Goal: Find contact information: Obtain details needed to contact an individual or organization

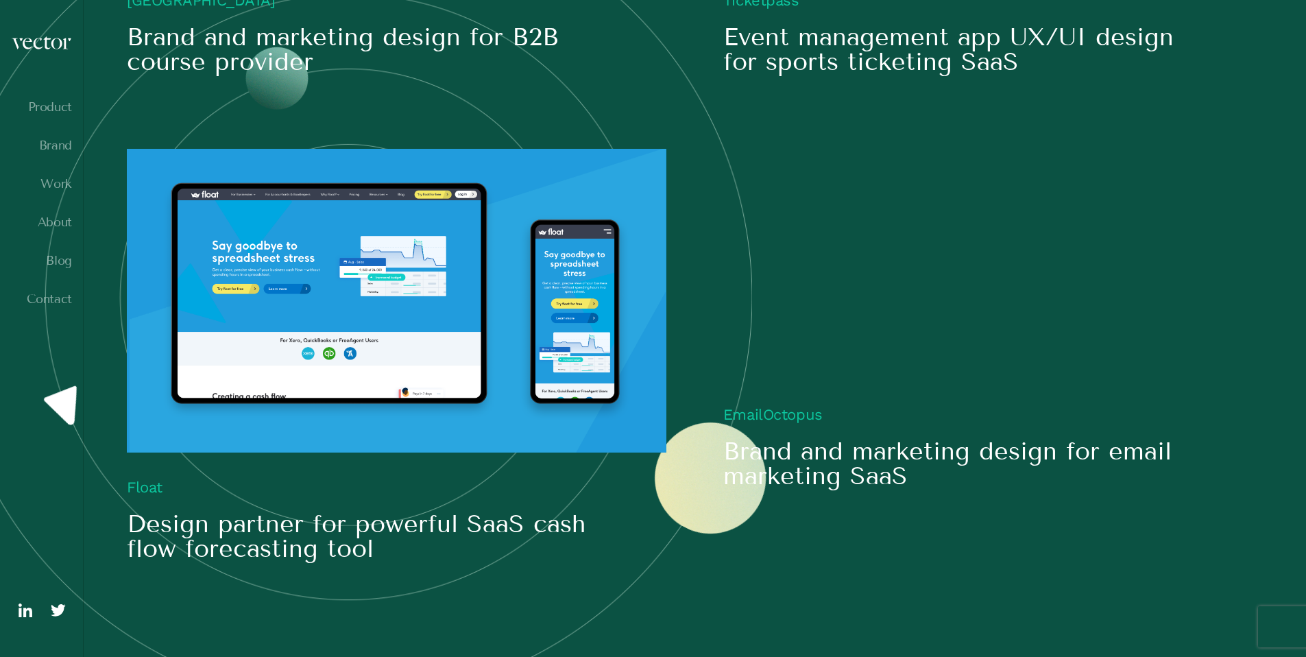
scroll to position [1849, 0]
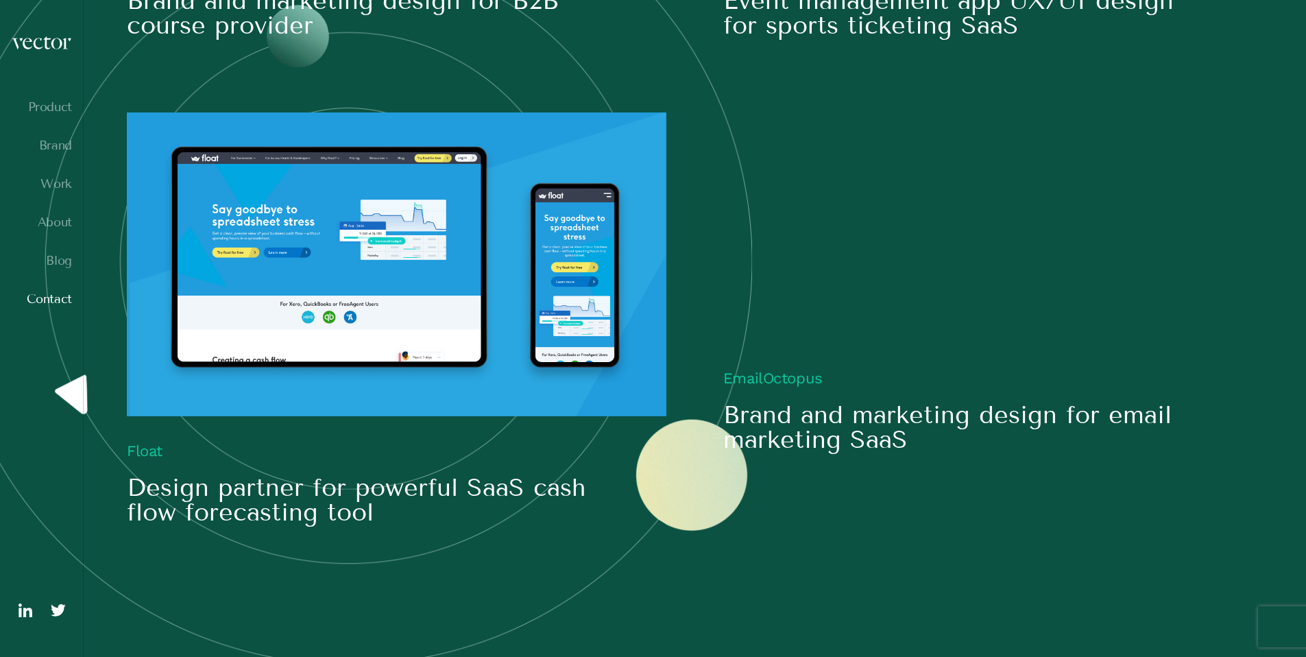
click at [64, 302] on link "Contact" at bounding box center [41, 299] width 61 height 14
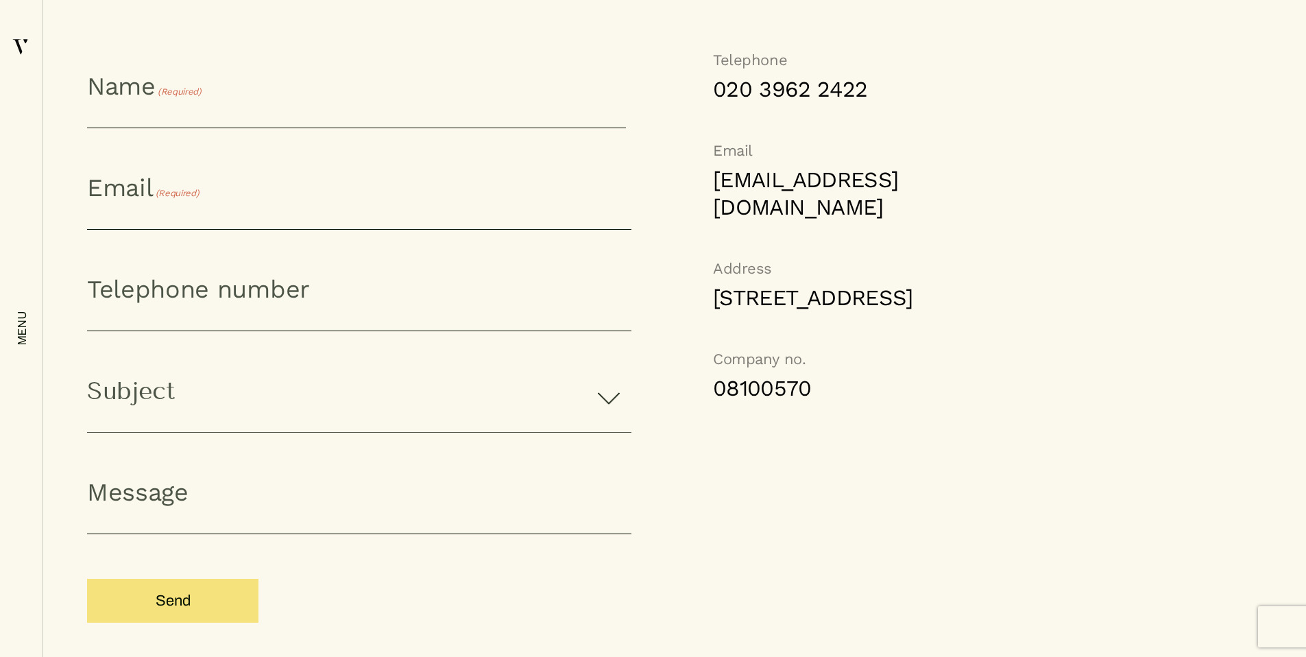
scroll to position [1141, 0]
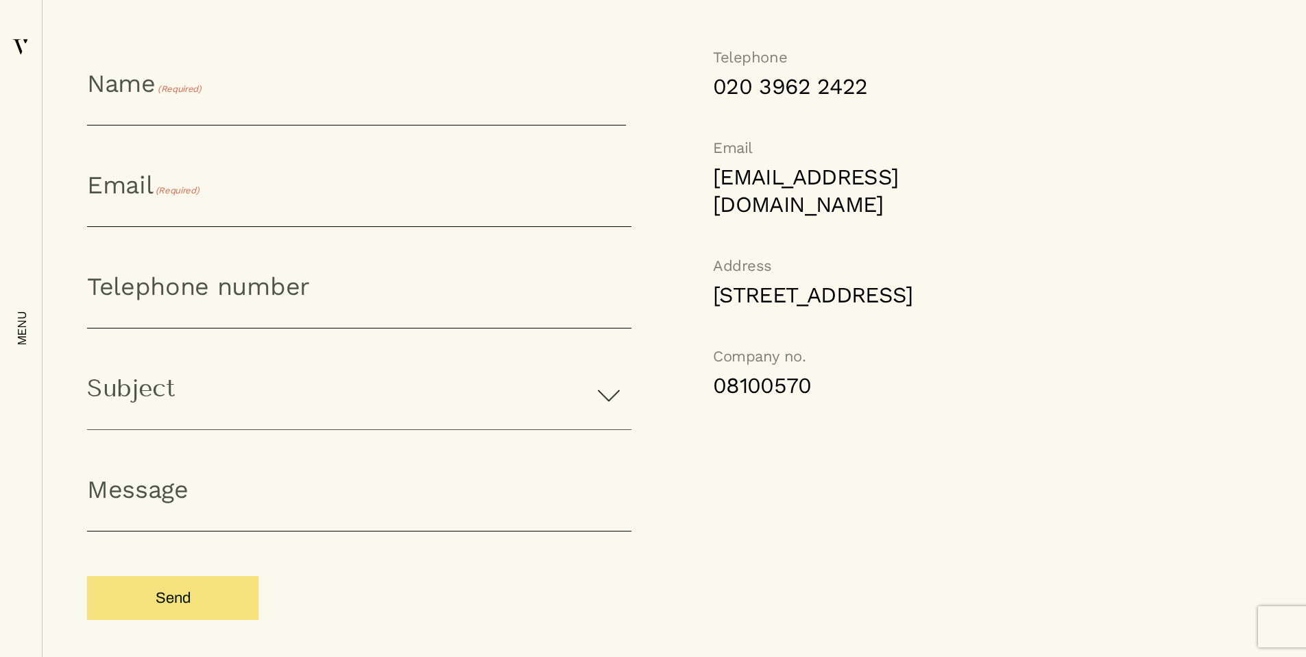
click at [747, 399] on link "08100570" at bounding box center [811, 385] width 197 height 27
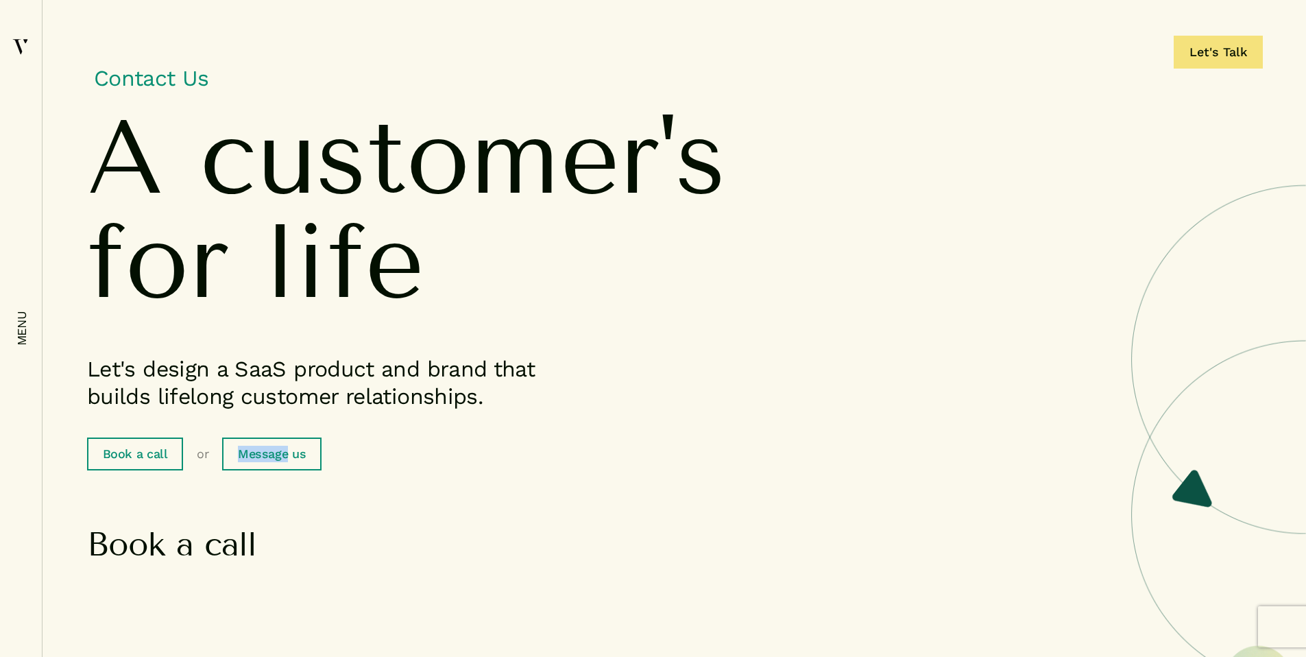
click at [747, 444] on div "Book a call or Message us" at bounding box center [674, 453] width 1174 height 33
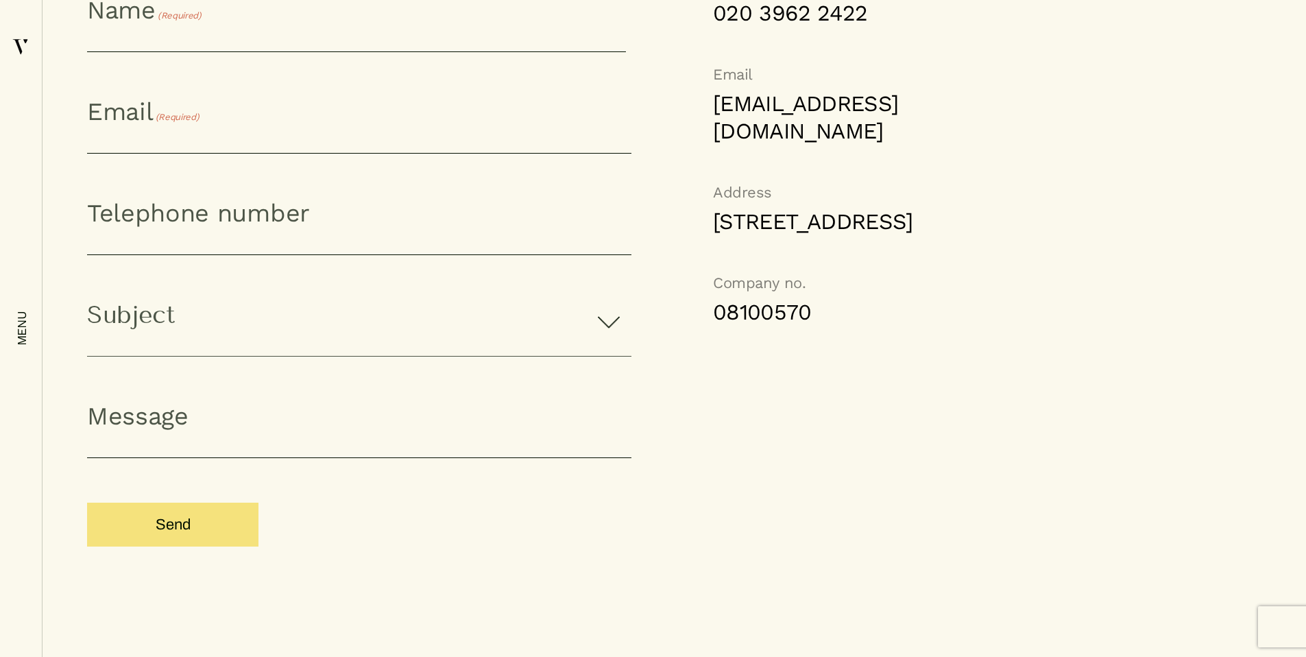
scroll to position [1180, 0]
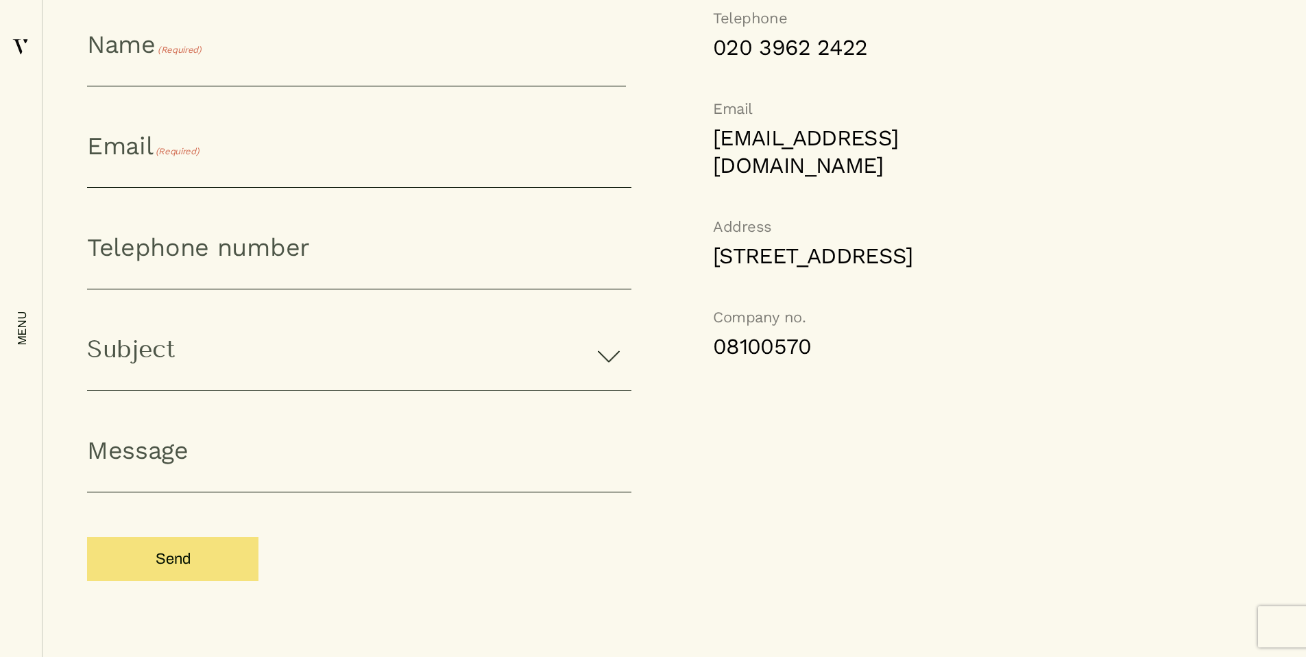
click at [734, 360] on link "08100570" at bounding box center [811, 345] width 197 height 27
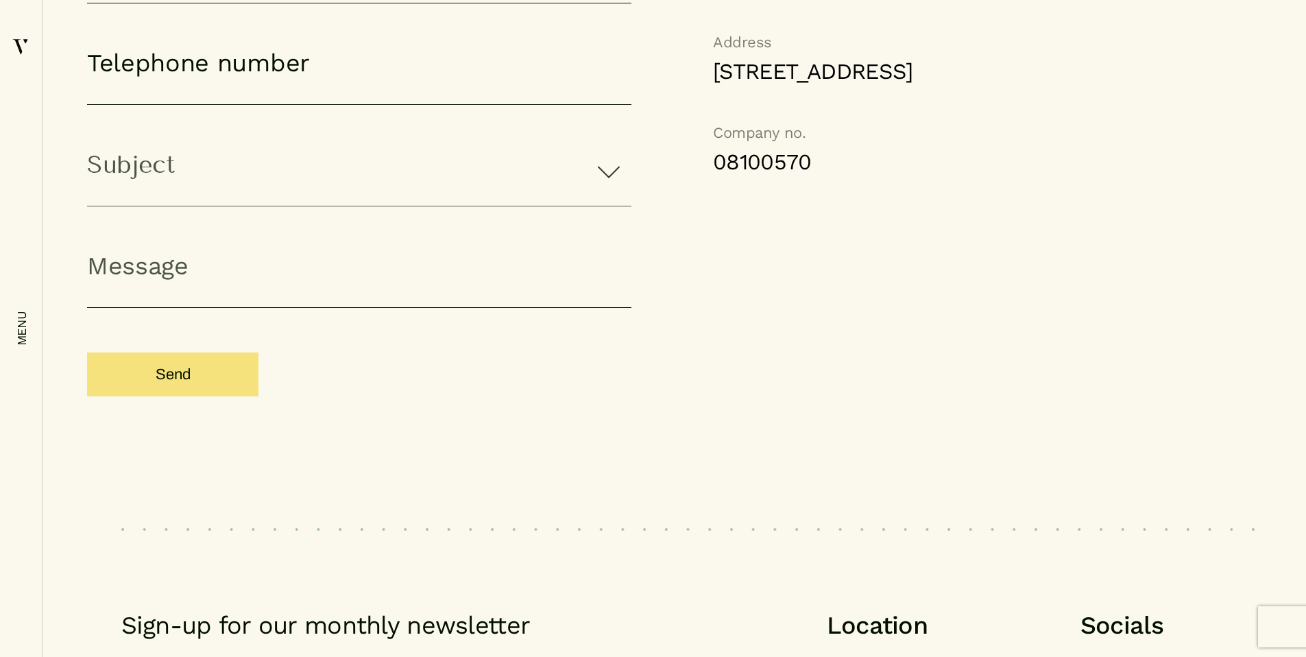
scroll to position [1218, 0]
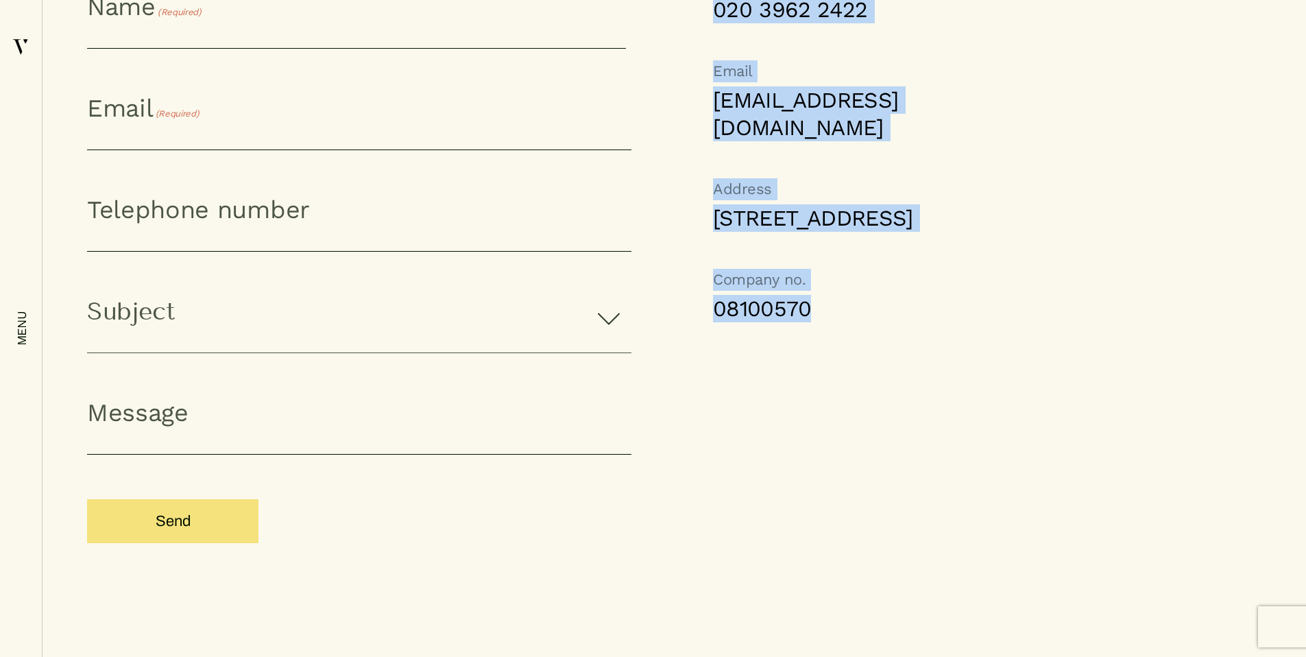
drag, startPoint x: 711, startPoint y: 367, endPoint x: 856, endPoint y: 368, distance: 144.7
click at [856, 368] on div "Telephone 020 3962 2422 Email hello@vector-digital.co.uk Address 1 Mentmore Ter…" at bounding box center [770, 295] width 278 height 650
click at [855, 322] on link "08100570" at bounding box center [811, 308] width 197 height 27
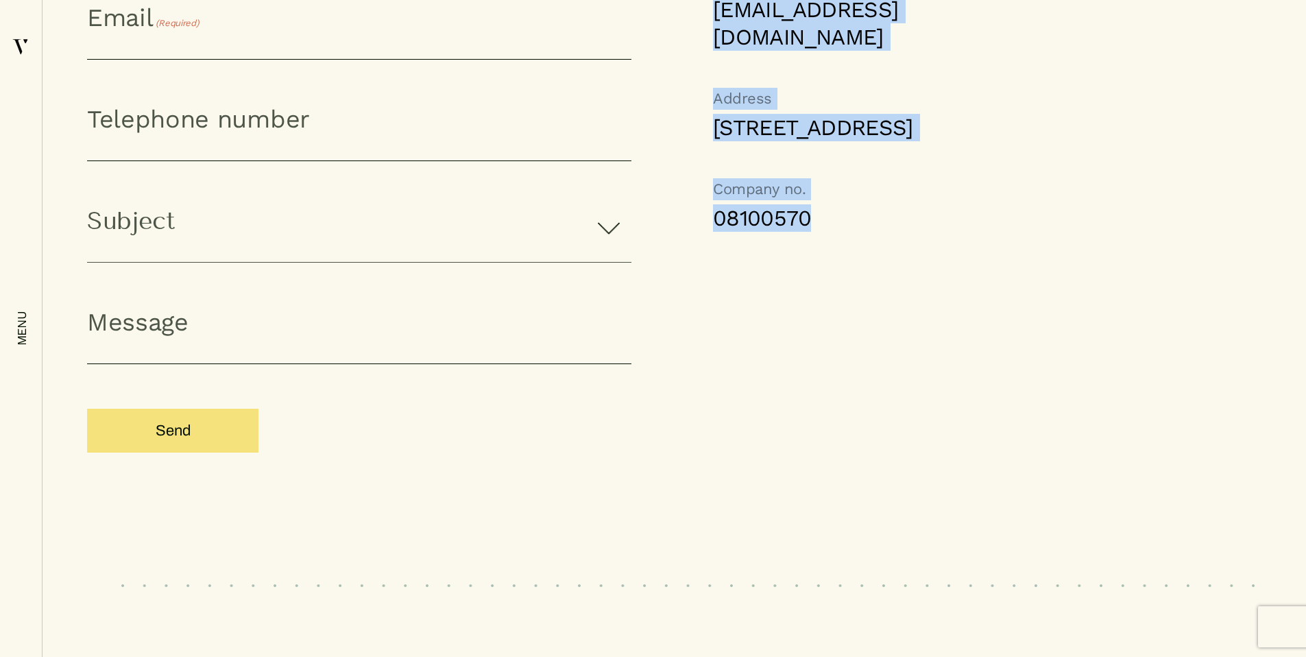
scroll to position [1322, 0]
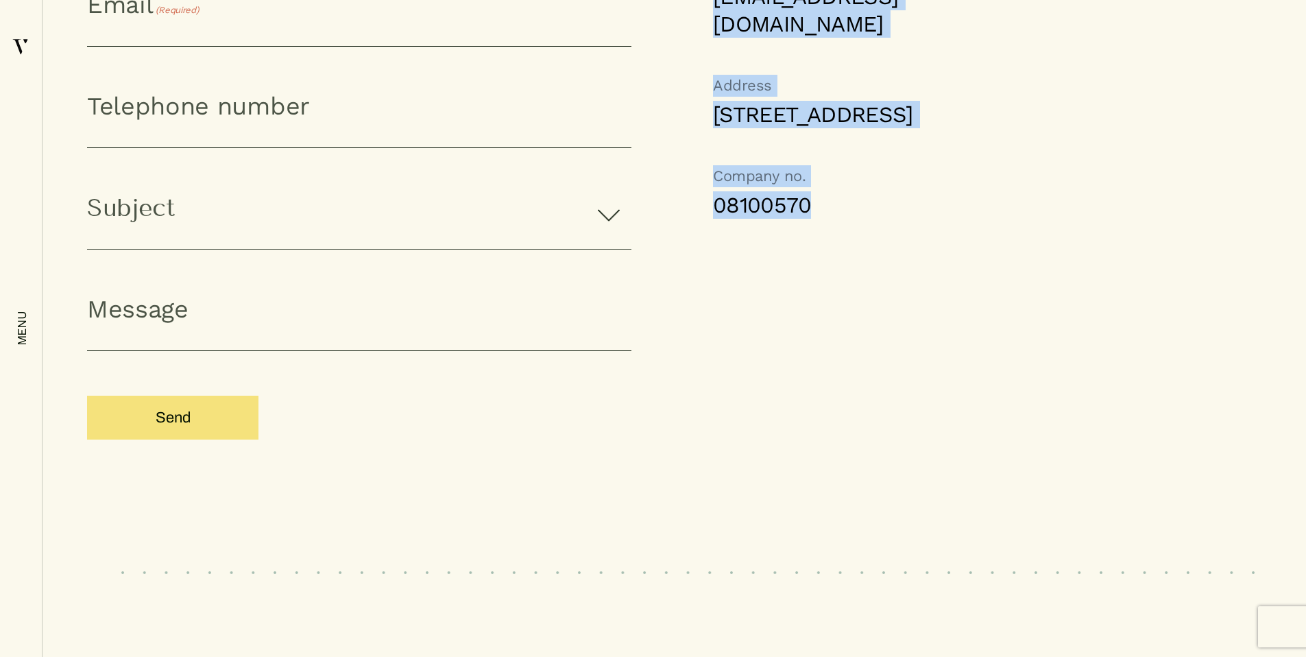
click at [812, 219] on link "08100570" at bounding box center [811, 204] width 197 height 27
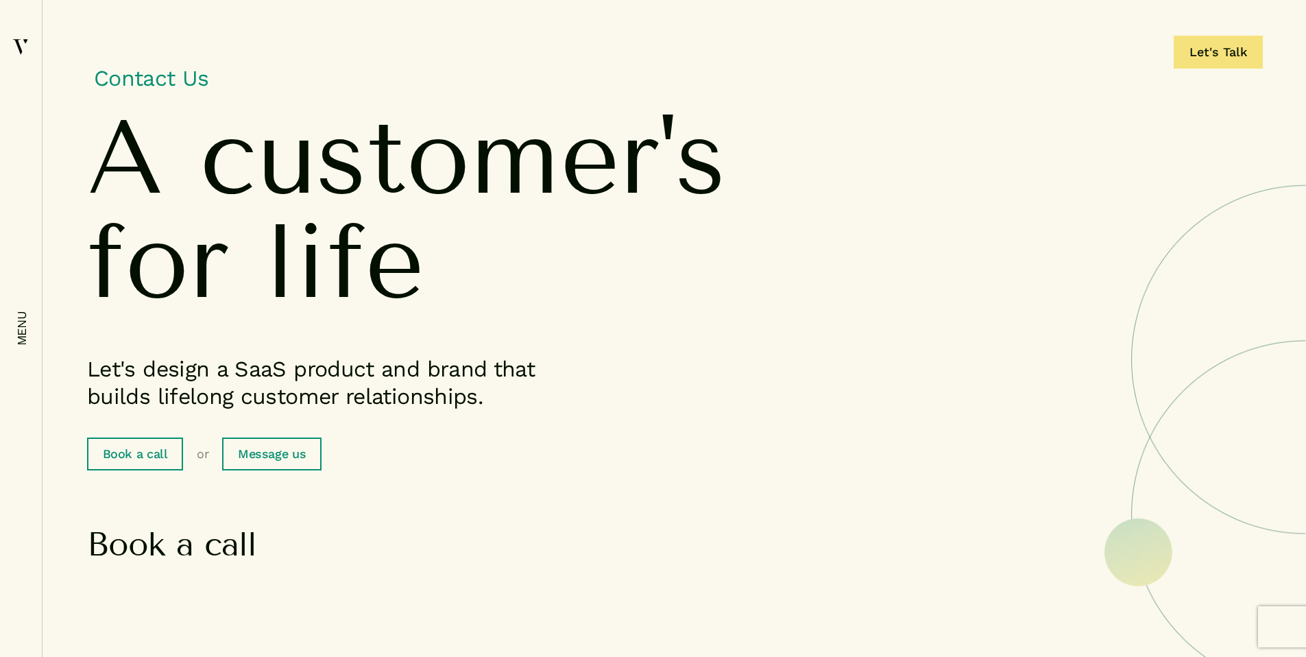
scroll to position [1141, 0]
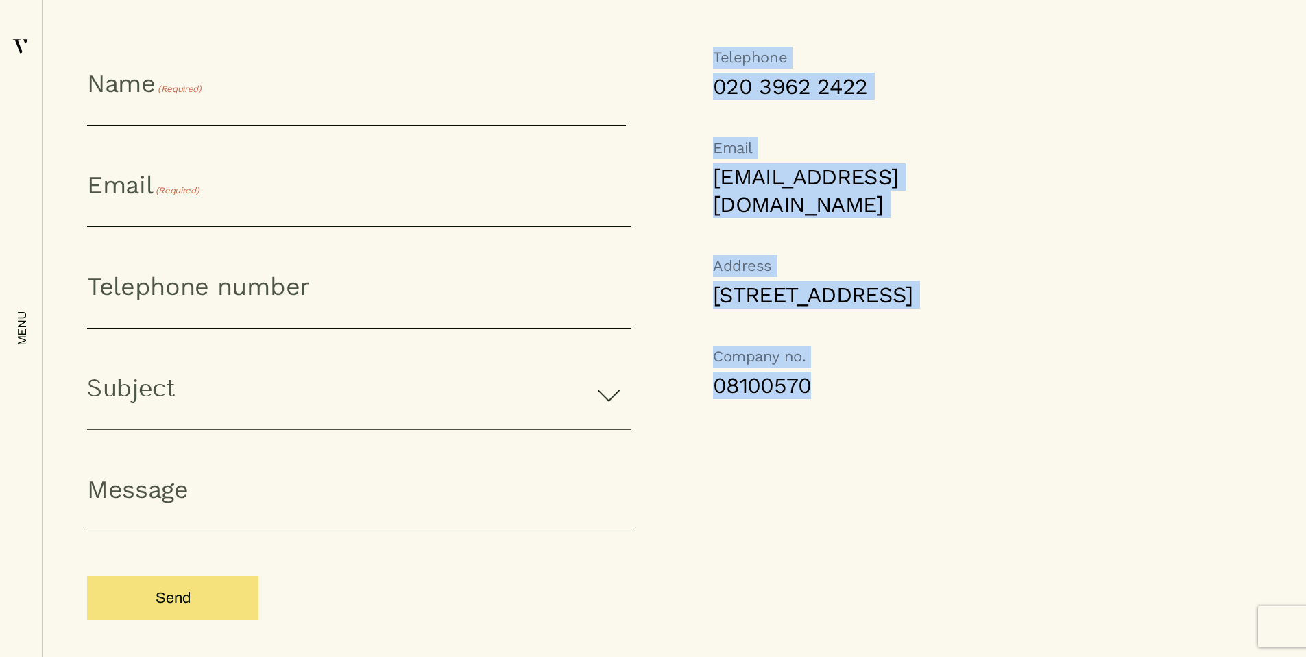
click at [858, 399] on link "08100570" at bounding box center [811, 385] width 197 height 27
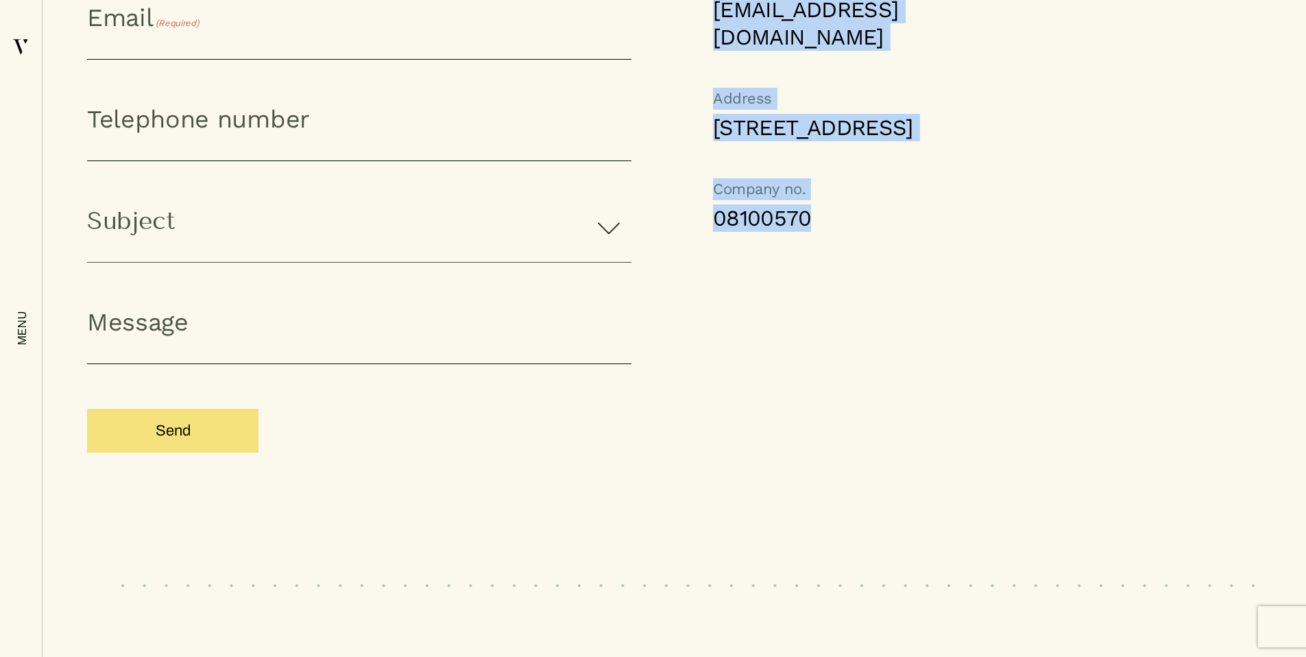
scroll to position [1396, 0]
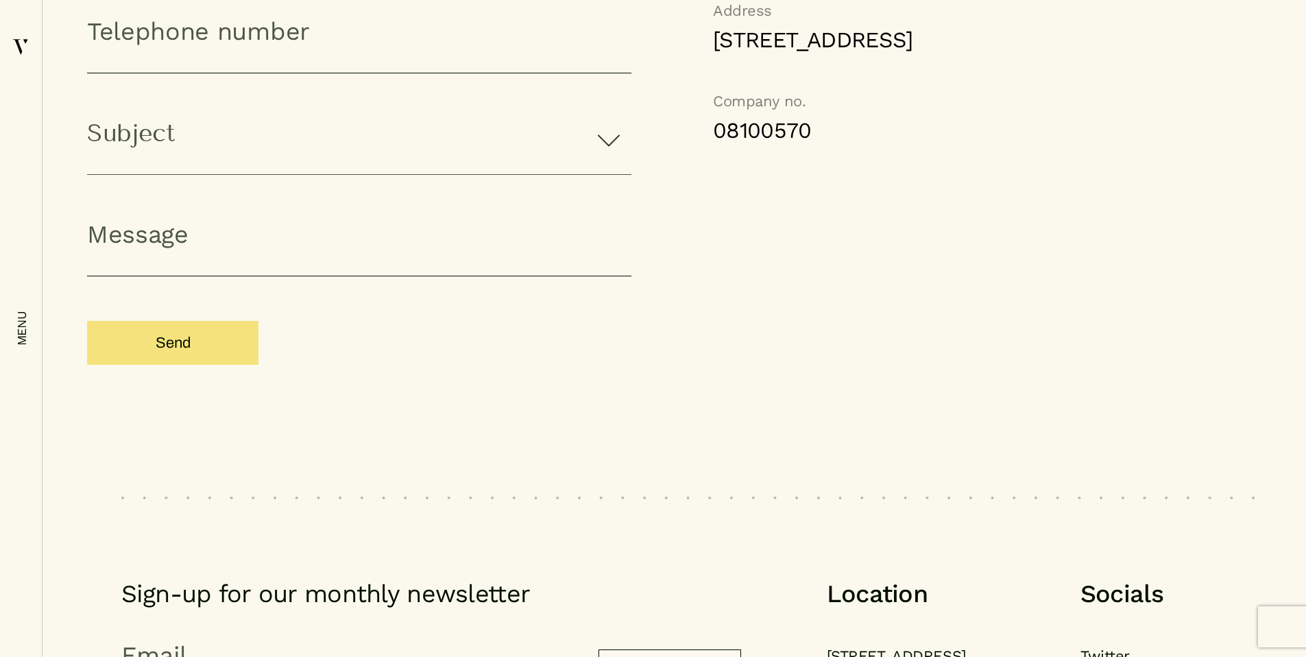
click at [787, 249] on div "Telephone 020 3962 2422 Email hello@vector-digital.co.uk Address 1 Mentmore Ter…" at bounding box center [770, 117] width 278 height 650
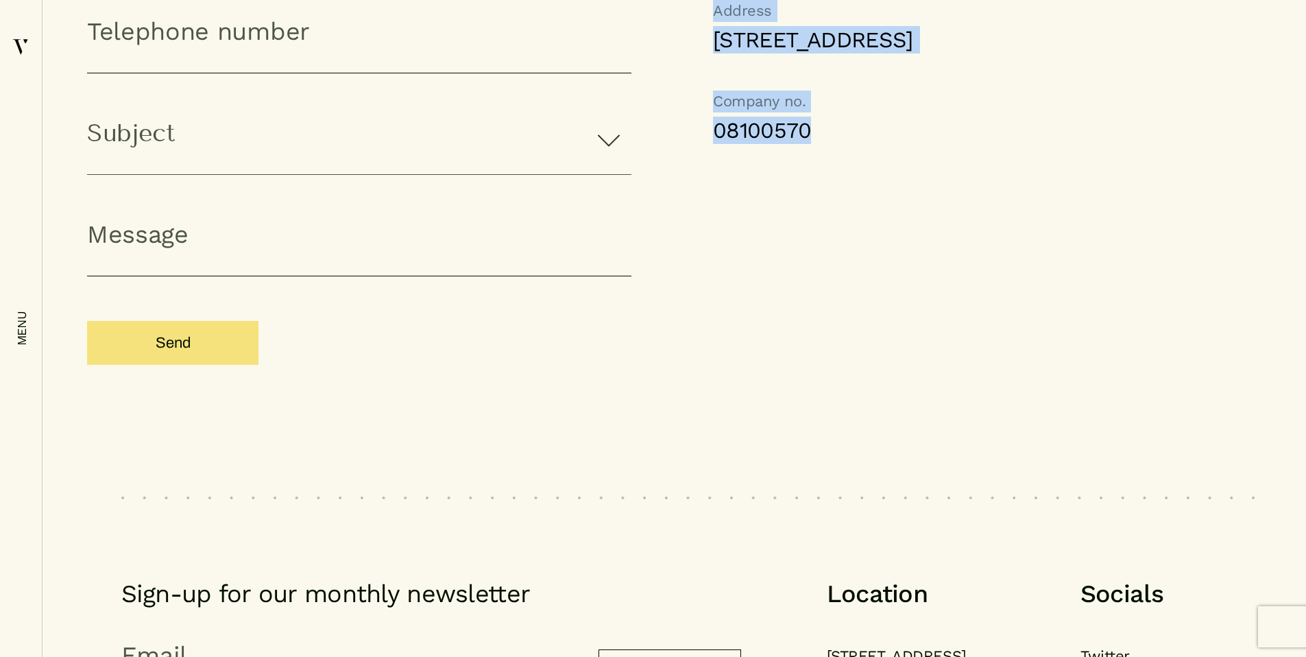
drag, startPoint x: 699, startPoint y: 189, endPoint x: 828, endPoint y: 186, distance: 129.6
click at [827, 186] on div "Telephone 020 3962 2422 Email hello@vector-digital.co.uk Address 1 Mentmore Ter…" at bounding box center [770, 117] width 278 height 650
click at [845, 144] on link "08100570" at bounding box center [811, 130] width 197 height 27
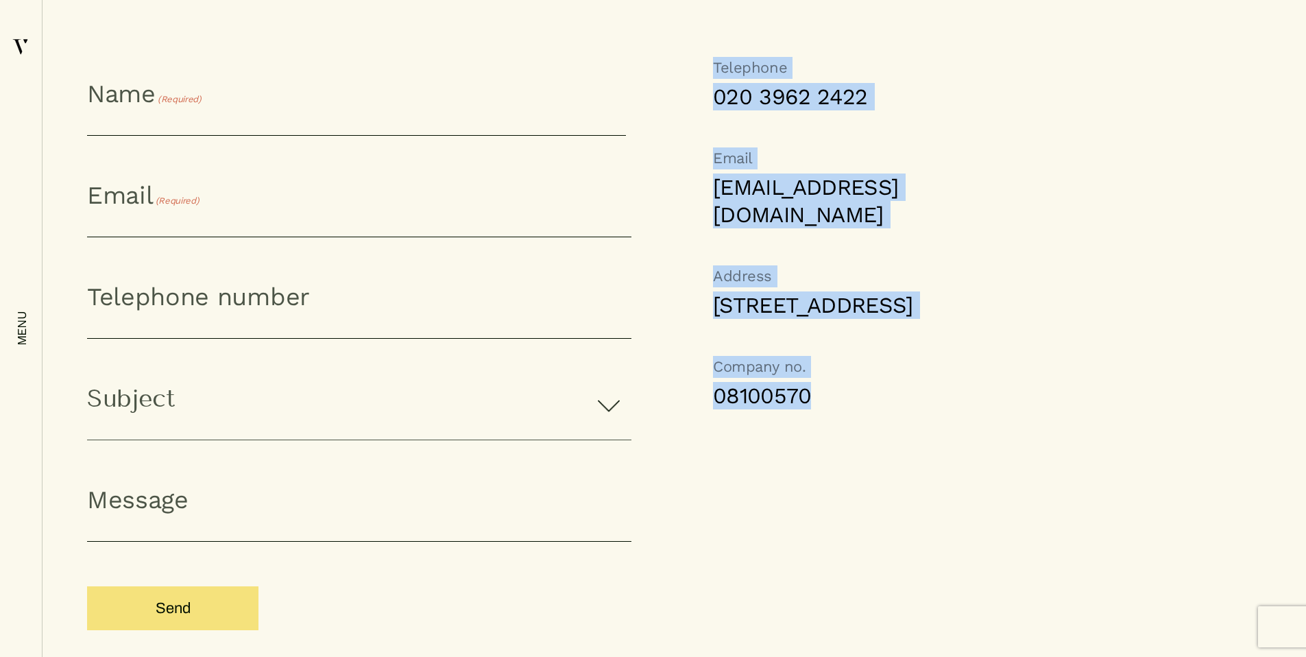
scroll to position [1507, 0]
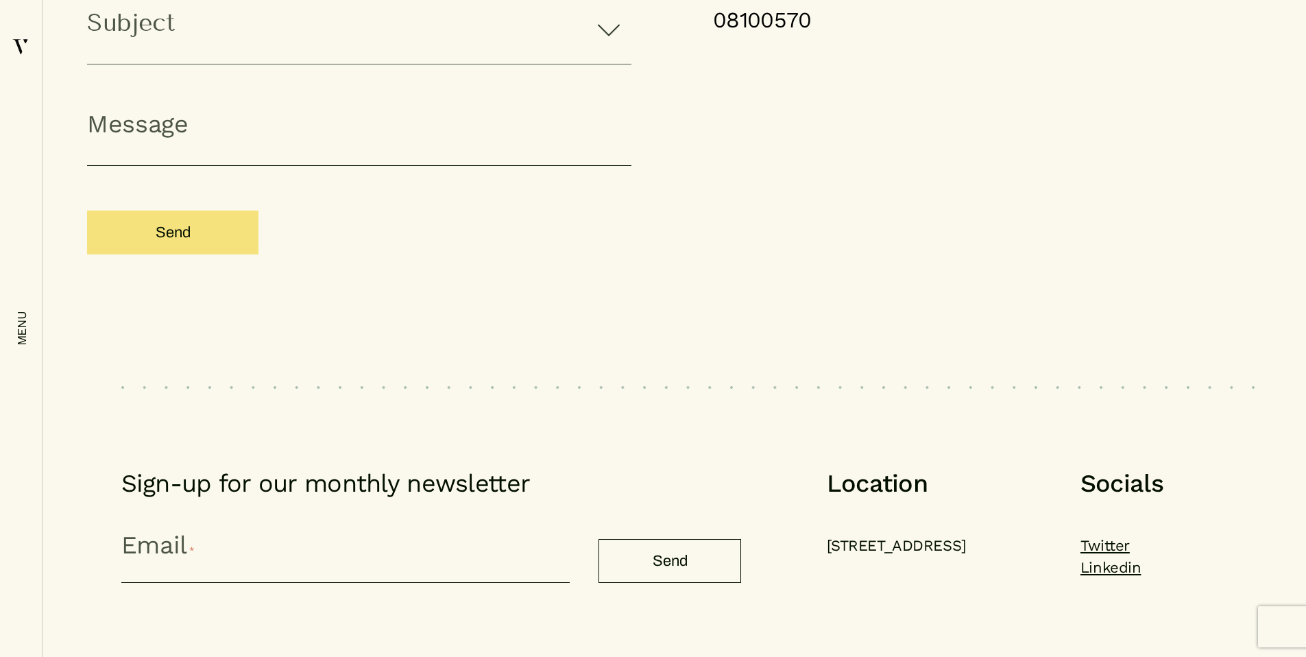
drag, startPoint x: 701, startPoint y: 80, endPoint x: 782, endPoint y: 73, distance: 80.6
click at [781, 73] on div "Telephone 020 3962 2422 Email hello@vector-digital.co.uk Address 1 Mentmore Ter…" at bounding box center [770, 6] width 278 height 650
click at [840, 34] on link "08100570" at bounding box center [811, 19] width 197 height 27
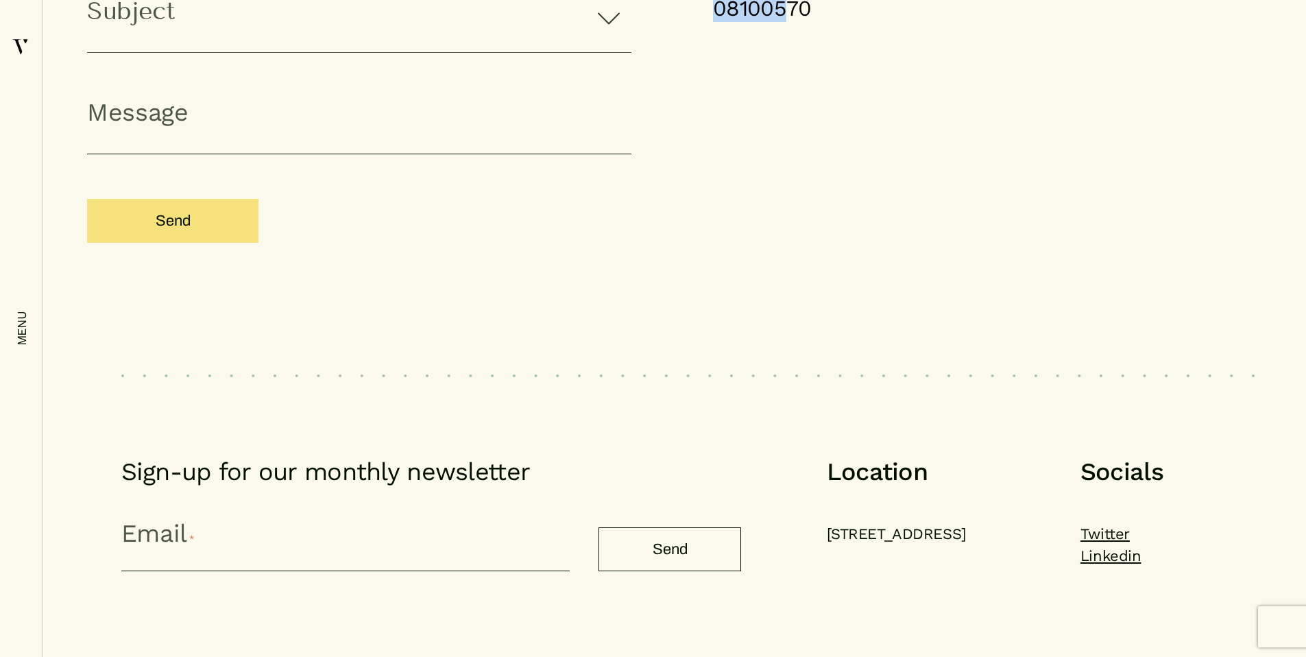
scroll to position [1605, 0]
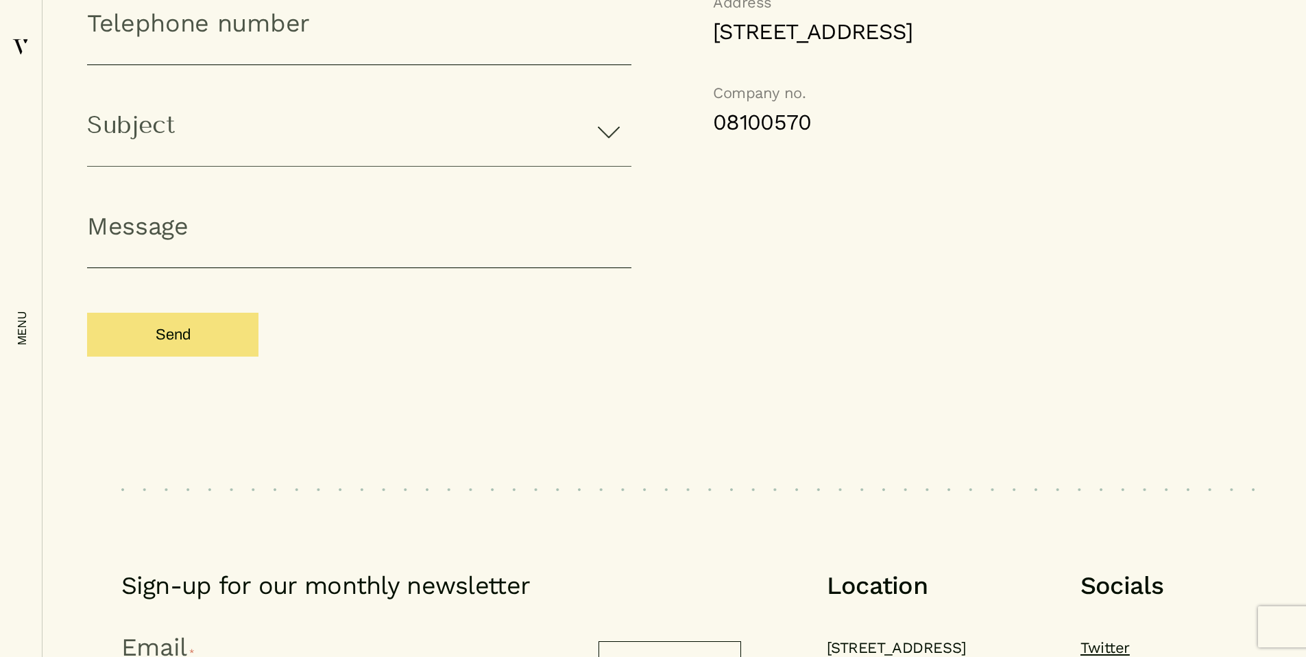
scroll to position [1350, 0]
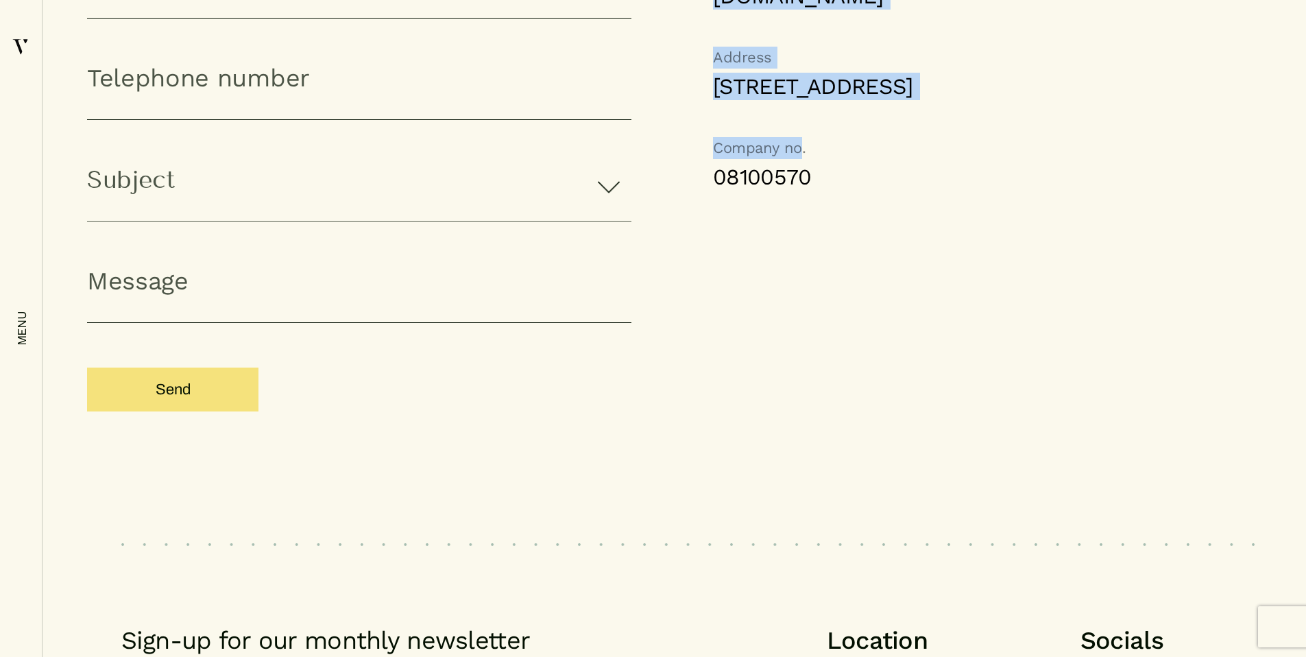
drag, startPoint x: 709, startPoint y: 226, endPoint x: 799, endPoint y: 213, distance: 90.8
click at [799, 213] on div "Telephone 020 3962 2422 Email hello@vector-digital.co.uk Address 1 Mentmore Ter…" at bounding box center [770, 163] width 278 height 650
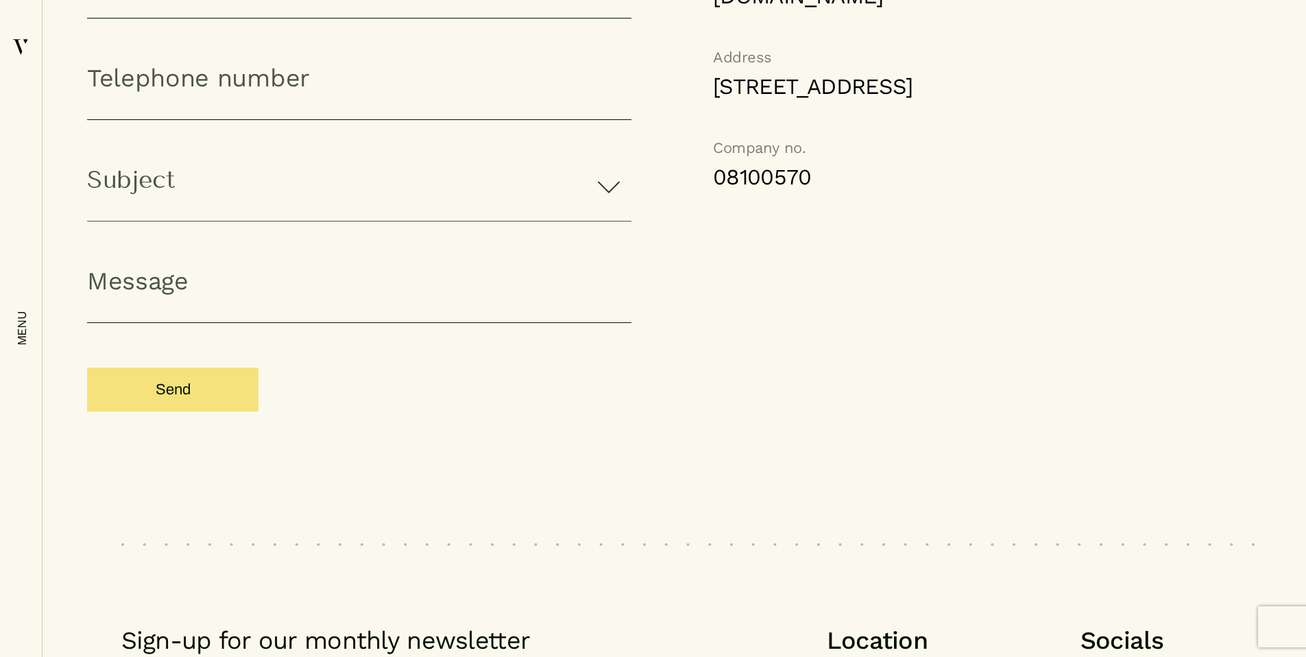
click at [861, 167] on div "Telephone 020 3962 2422 Email hello@vector-digital.co.uk Address 1 Mentmore Ter…" at bounding box center [770, 163] width 278 height 650
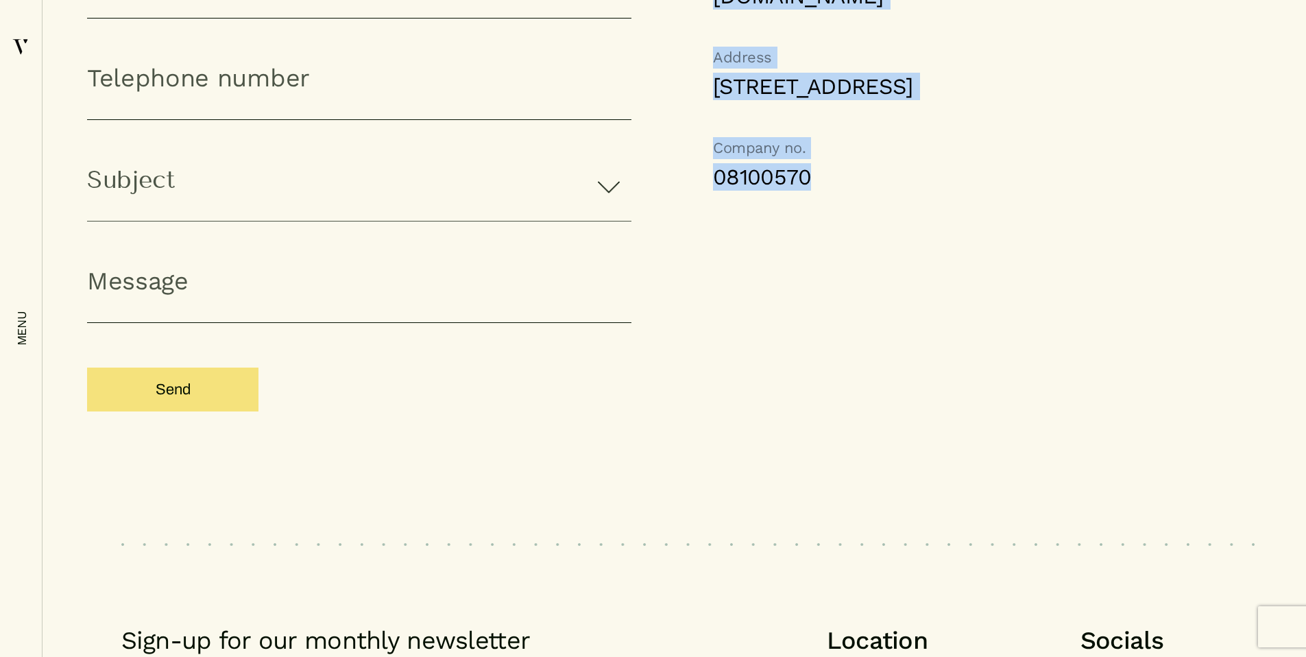
drag, startPoint x: 701, startPoint y: 237, endPoint x: 823, endPoint y: 234, distance: 122.1
click at [823, 234] on div "Telephone 020 3962 2422 Email hello@vector-digital.co.uk Address 1 Mentmore Ter…" at bounding box center [770, 163] width 278 height 650
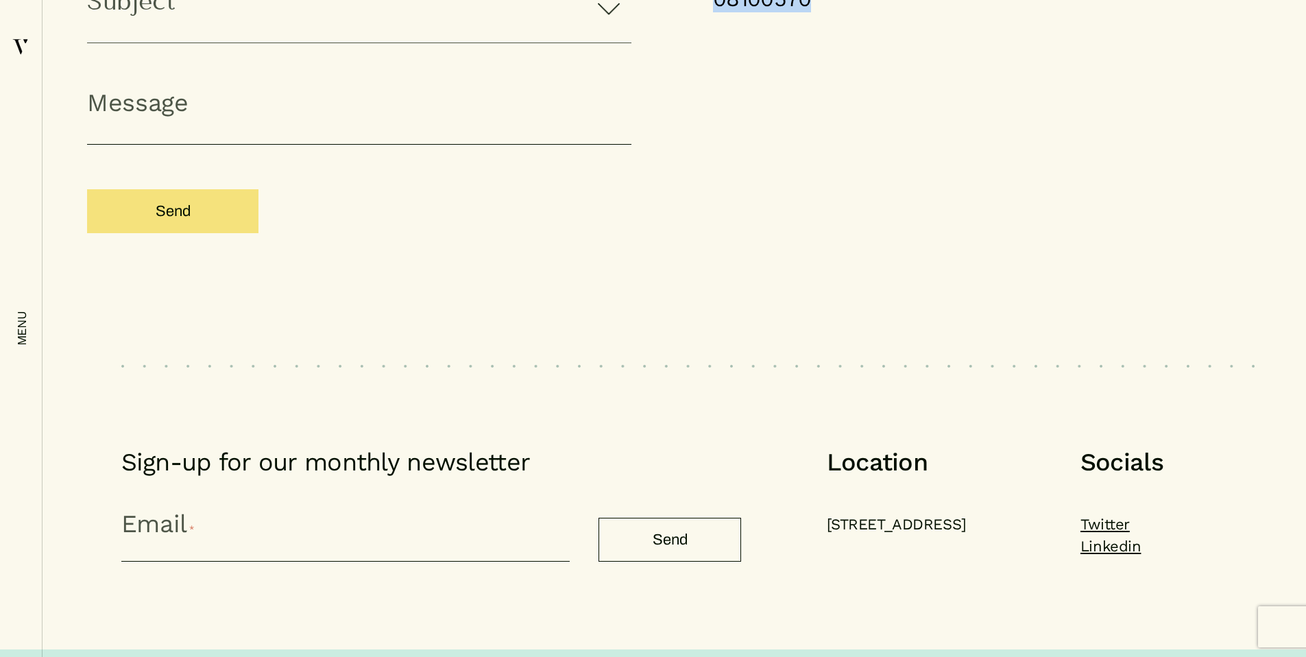
scroll to position [1605, 0]
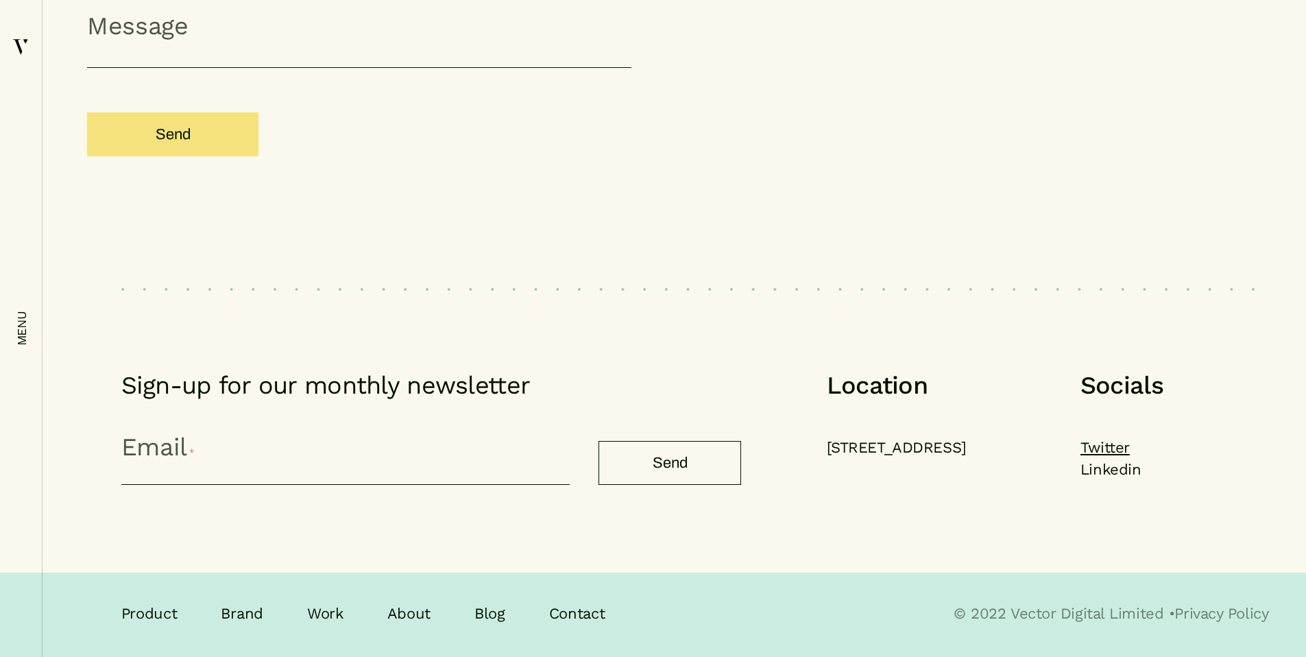
click at [1101, 470] on link "Linkedin" at bounding box center [1110, 470] width 60 height 22
